Goal: Check status: Check status

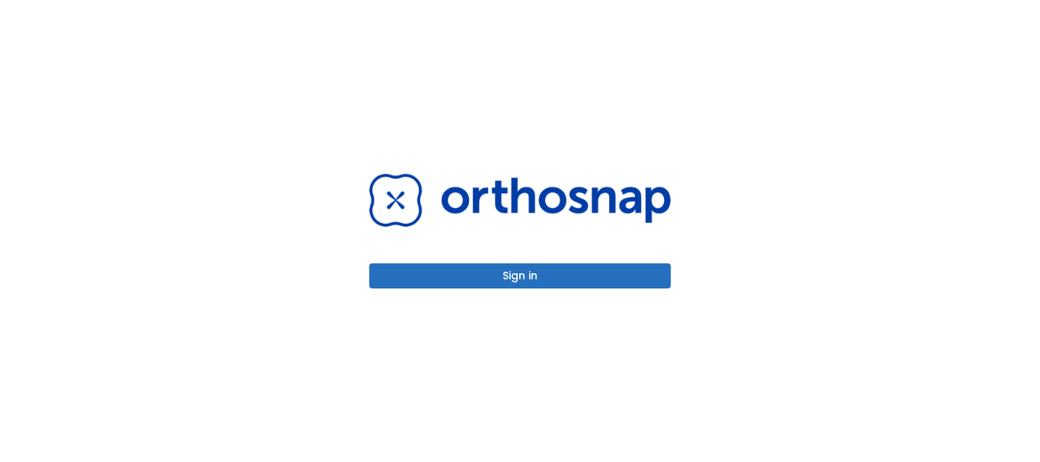
click at [524, 269] on button "Sign in" at bounding box center [520, 275] width 302 height 25
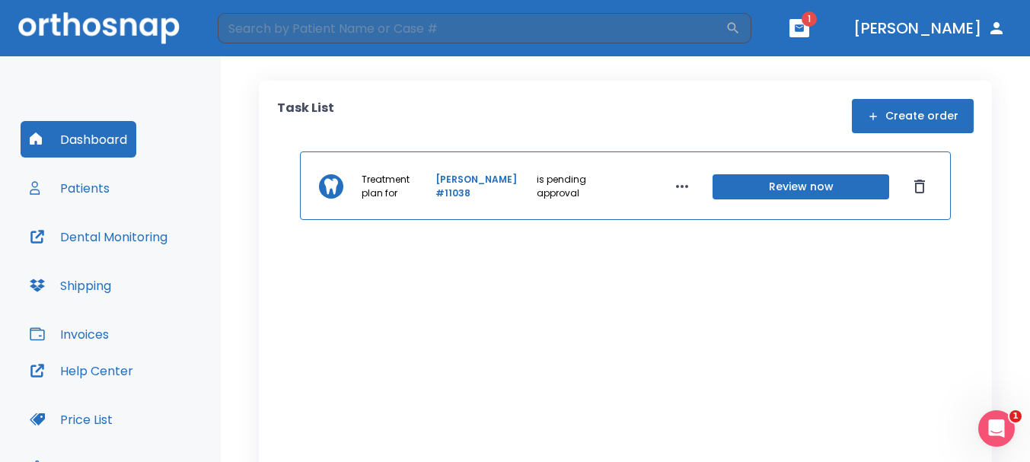
click at [809, 29] on button "button" at bounding box center [800, 28] width 20 height 18
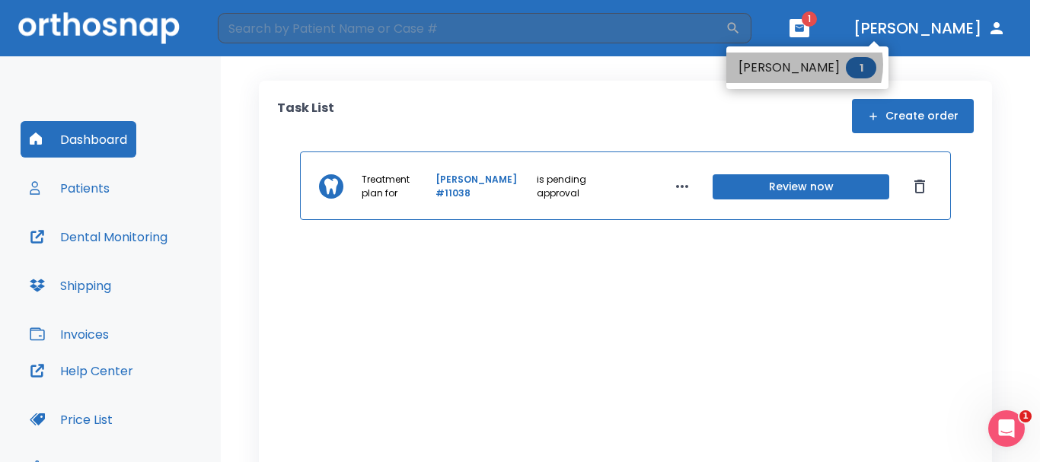
click at [802, 65] on li "[PERSON_NAME] 1" at bounding box center [807, 68] width 162 height 30
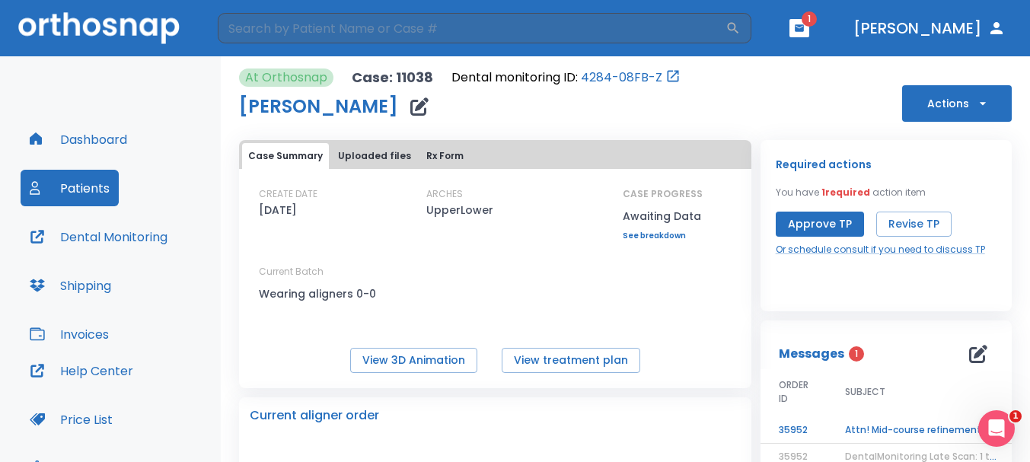
scroll to position [76, 0]
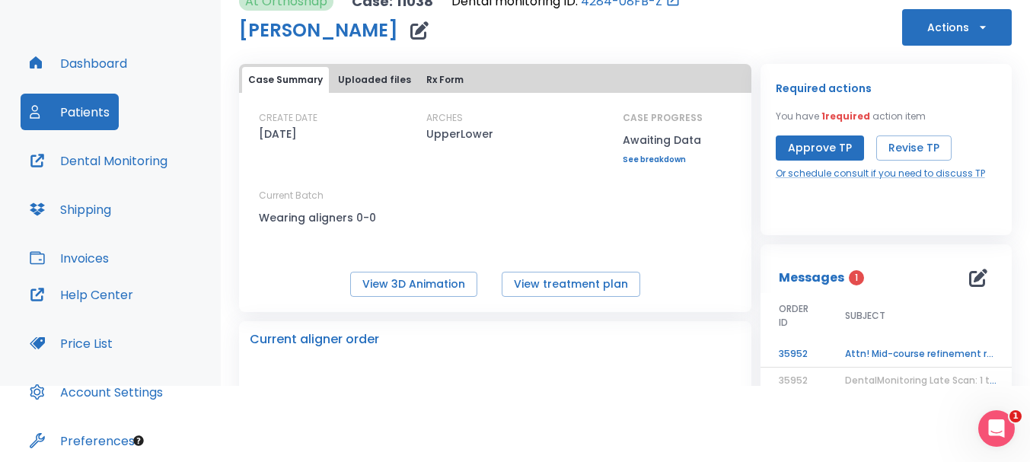
click at [91, 112] on button "Patients" at bounding box center [70, 112] width 98 height 37
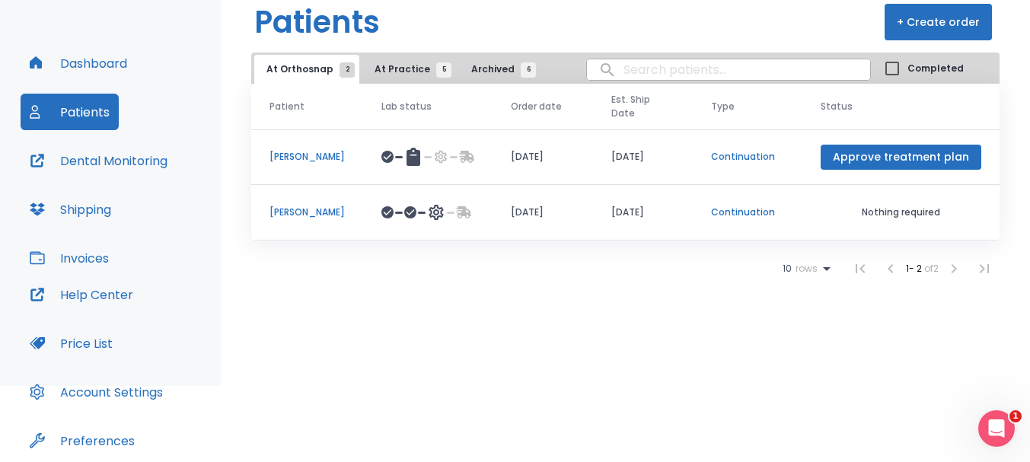
click at [302, 209] on p "[PERSON_NAME]" at bounding box center [307, 213] width 75 height 14
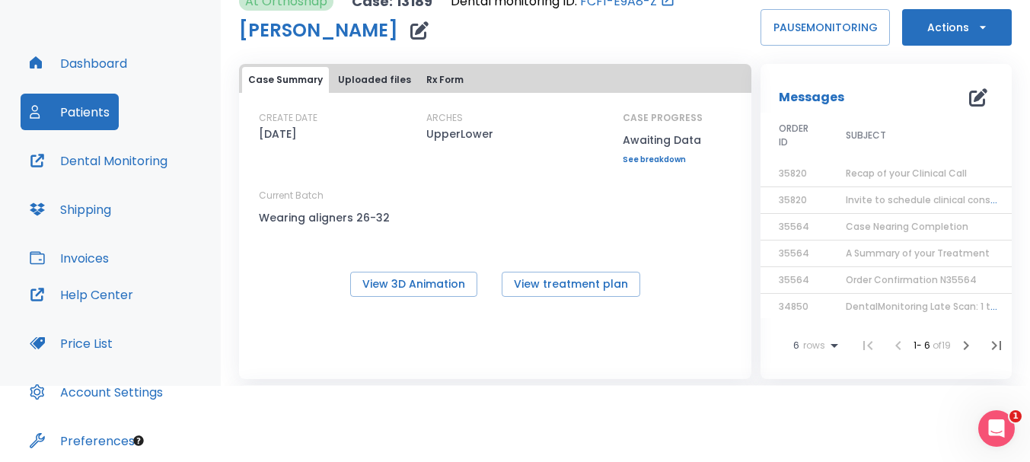
click at [117, 161] on button "Dental Monitoring" at bounding box center [99, 160] width 156 height 37
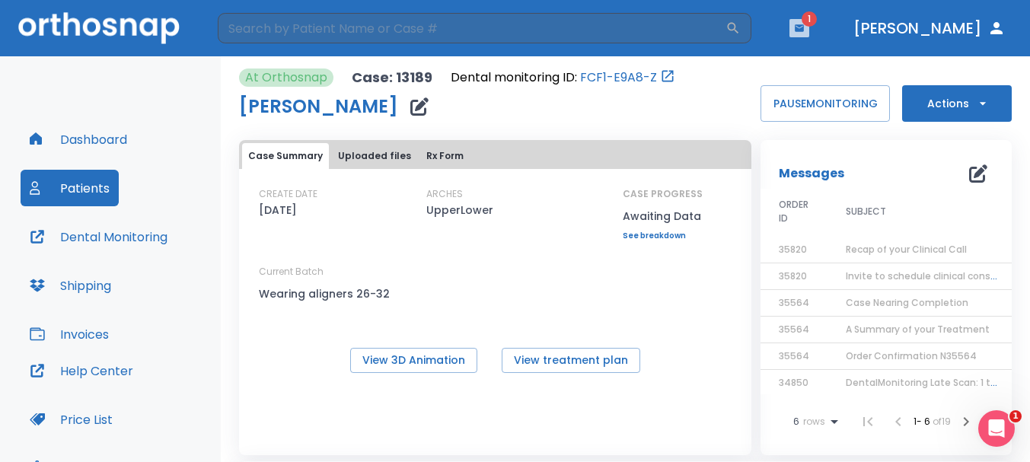
click at [809, 22] on button "button" at bounding box center [800, 28] width 20 height 18
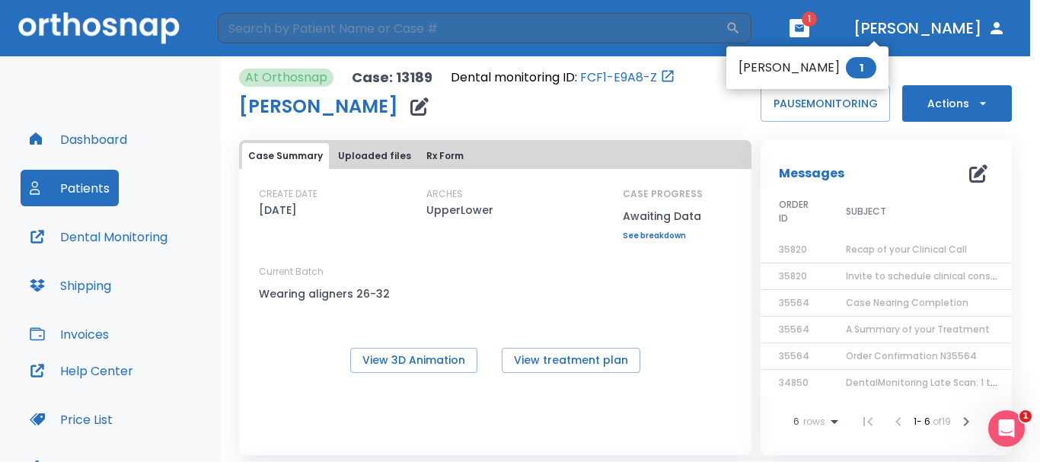
click at [780, 57] on li "Misty Houser 1" at bounding box center [807, 68] width 162 height 30
